Goal: Task Accomplishment & Management: Use online tool/utility

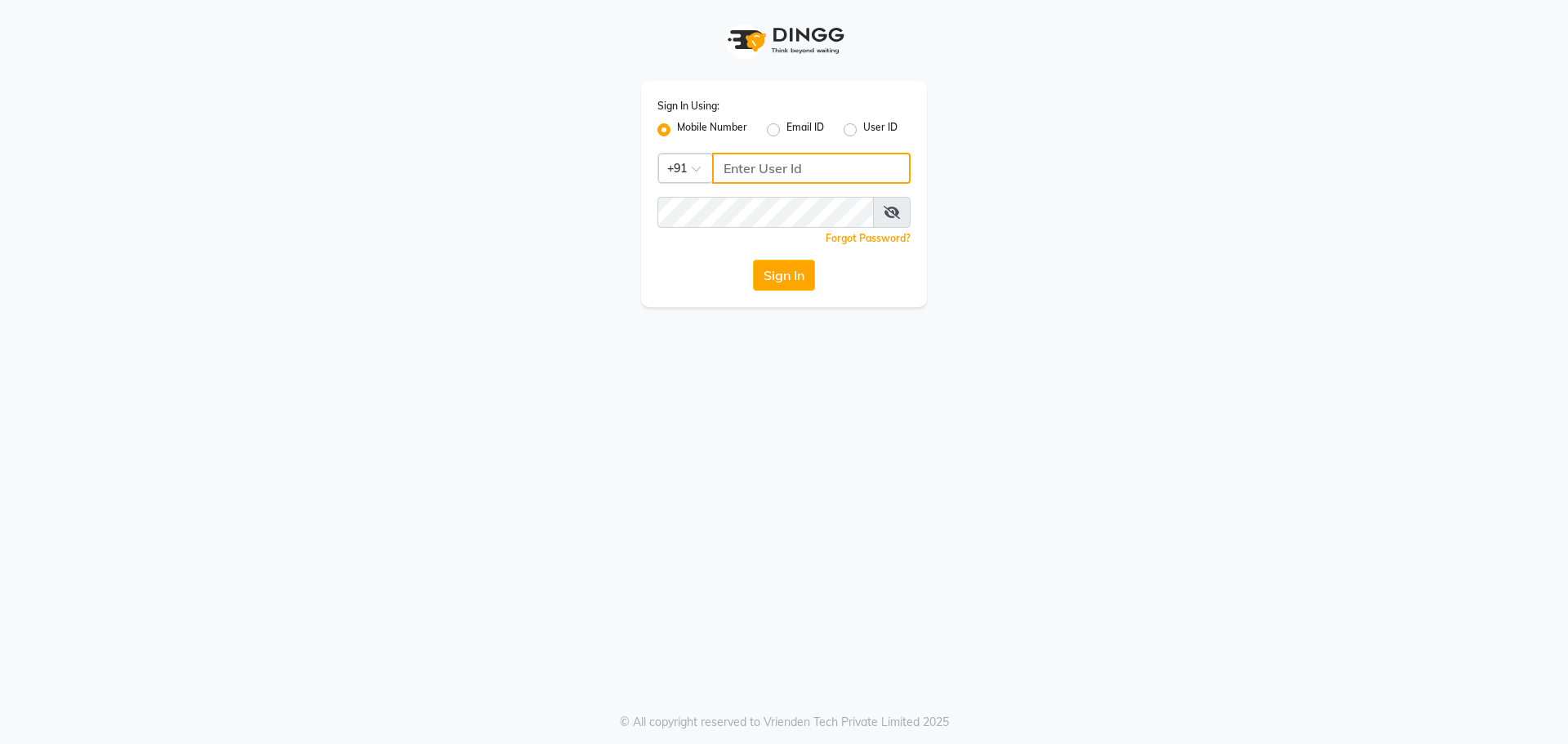
click at [785, 171] on input "Username" at bounding box center [811, 168] width 199 height 31
type input "8928915704"
click at [891, 220] on span at bounding box center [891, 212] width 38 height 31
click at [892, 211] on icon at bounding box center [892, 212] width 17 height 13
click at [772, 280] on button "Sign In" at bounding box center [784, 275] width 62 height 31
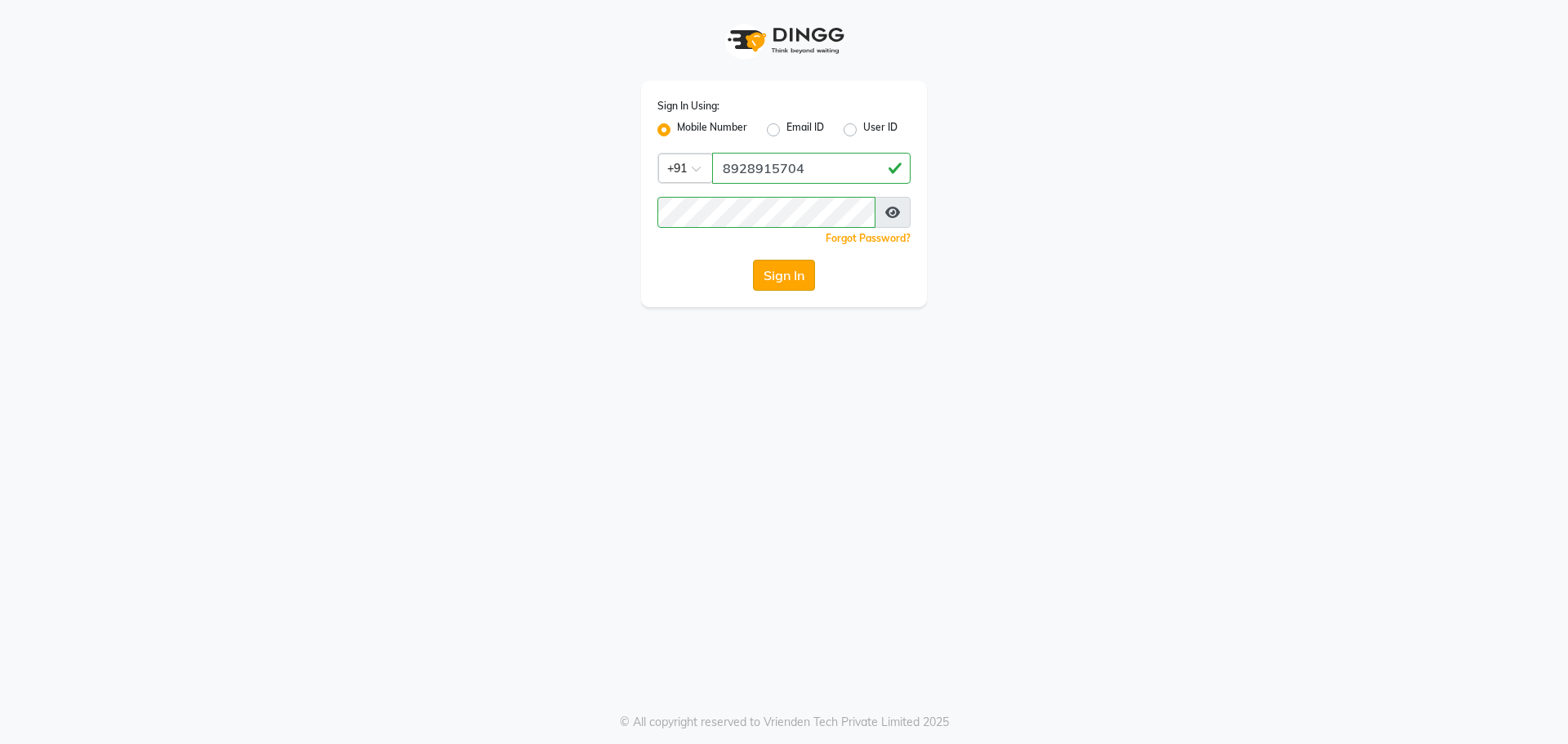
click at [773, 270] on button "Sign In" at bounding box center [784, 275] width 62 height 31
click at [770, 267] on button "Sign In" at bounding box center [784, 275] width 62 height 31
click at [762, 276] on button "Sign In" at bounding box center [784, 275] width 62 height 31
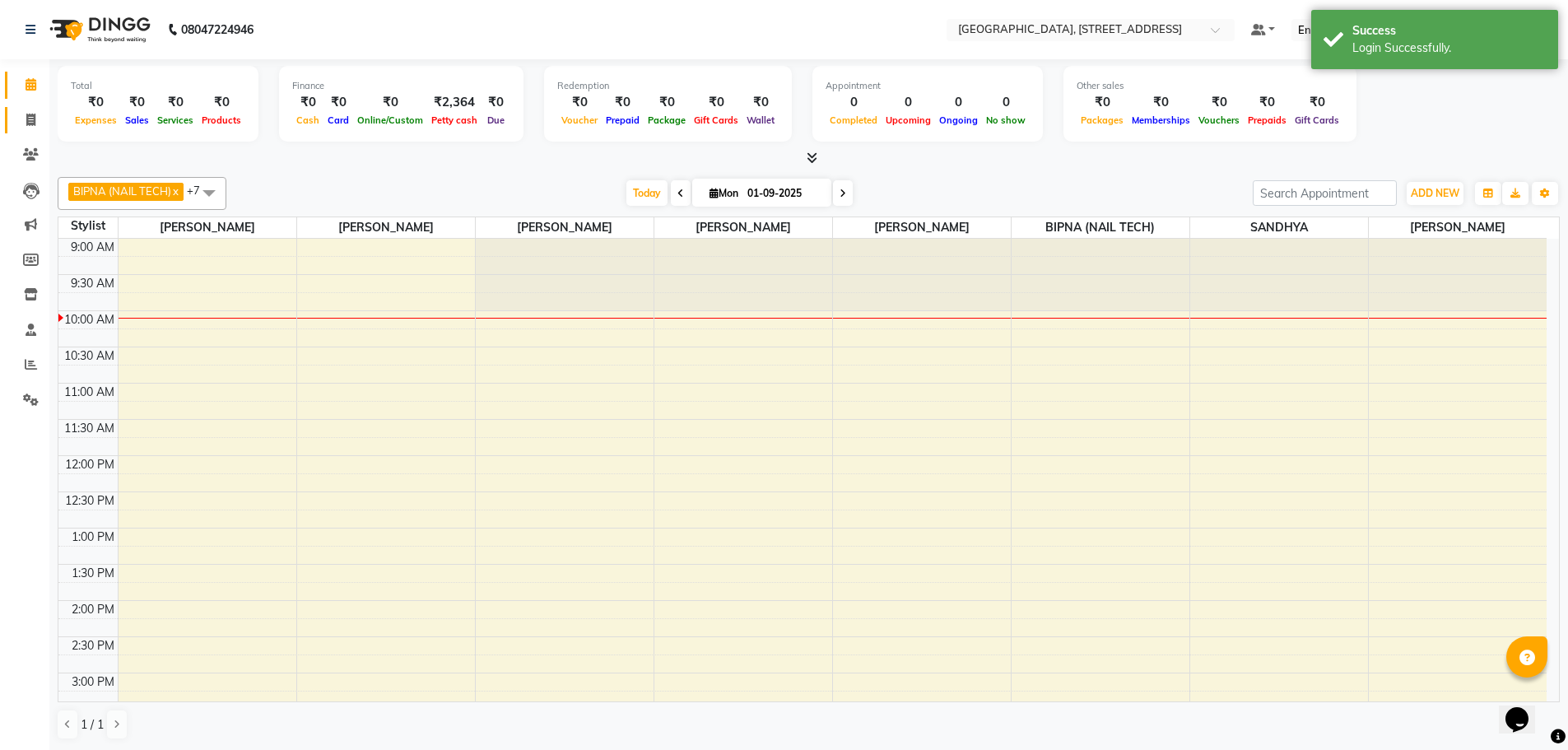
click at [24, 126] on span at bounding box center [31, 120] width 29 height 19
select select "service"
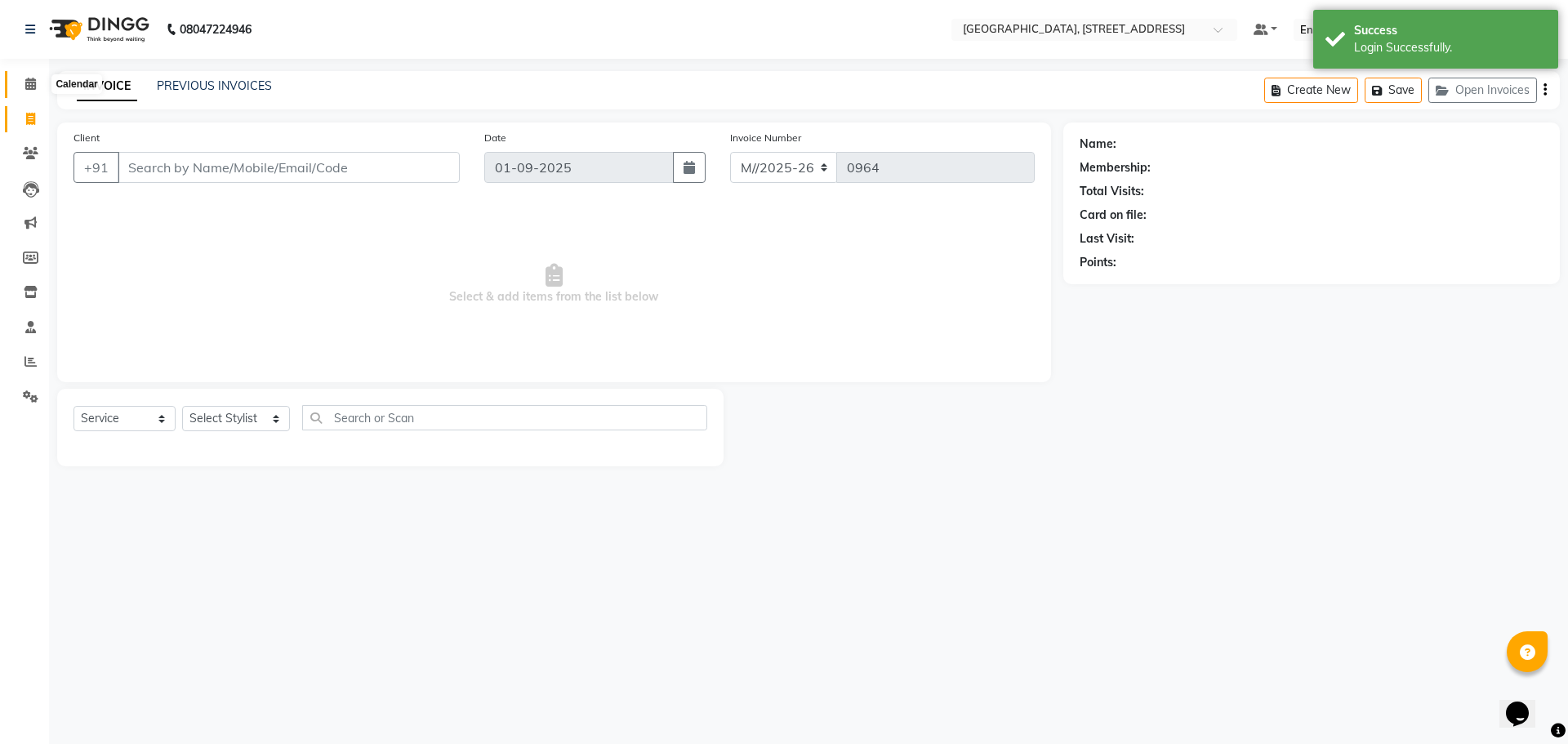
click at [29, 90] on span at bounding box center [31, 83] width 29 height 18
